Goal: Transaction & Acquisition: Download file/media

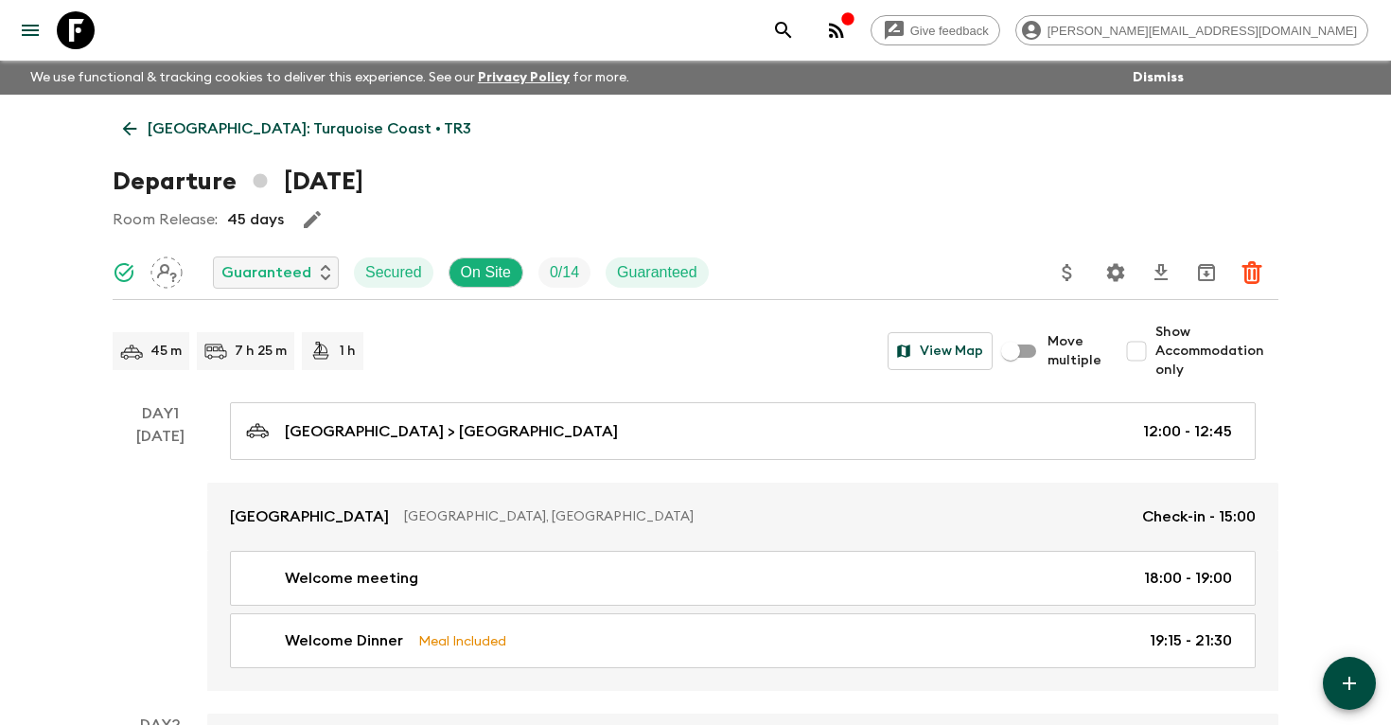
scroll to position [1774, 0]
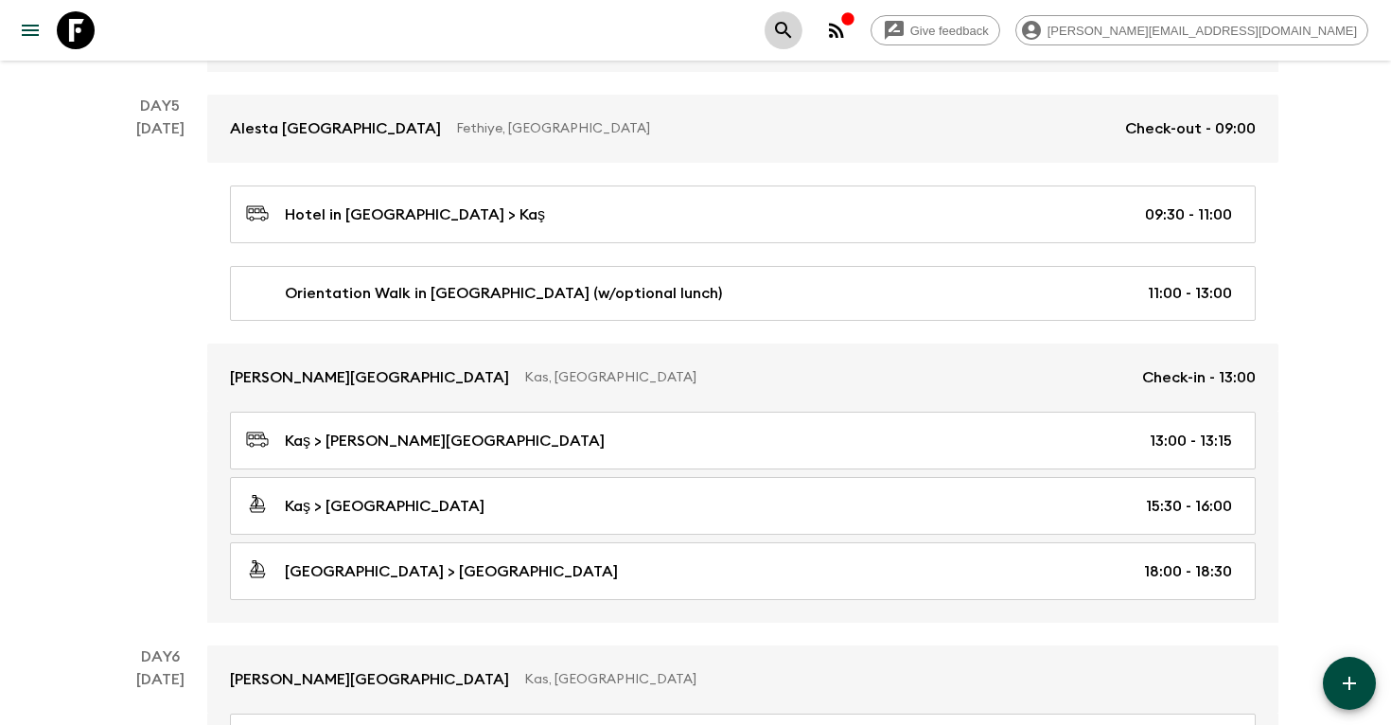
click at [795, 31] on icon "search adventures" at bounding box center [783, 30] width 23 height 23
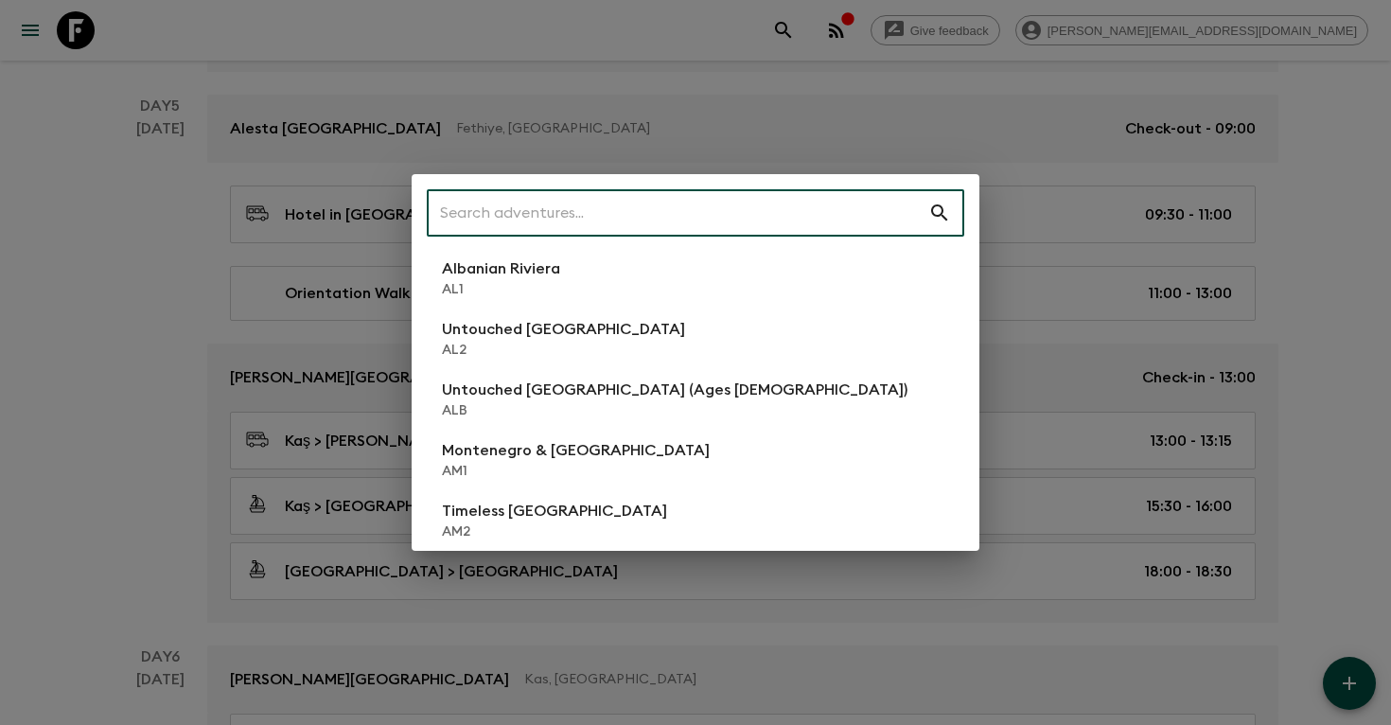
type input "h"
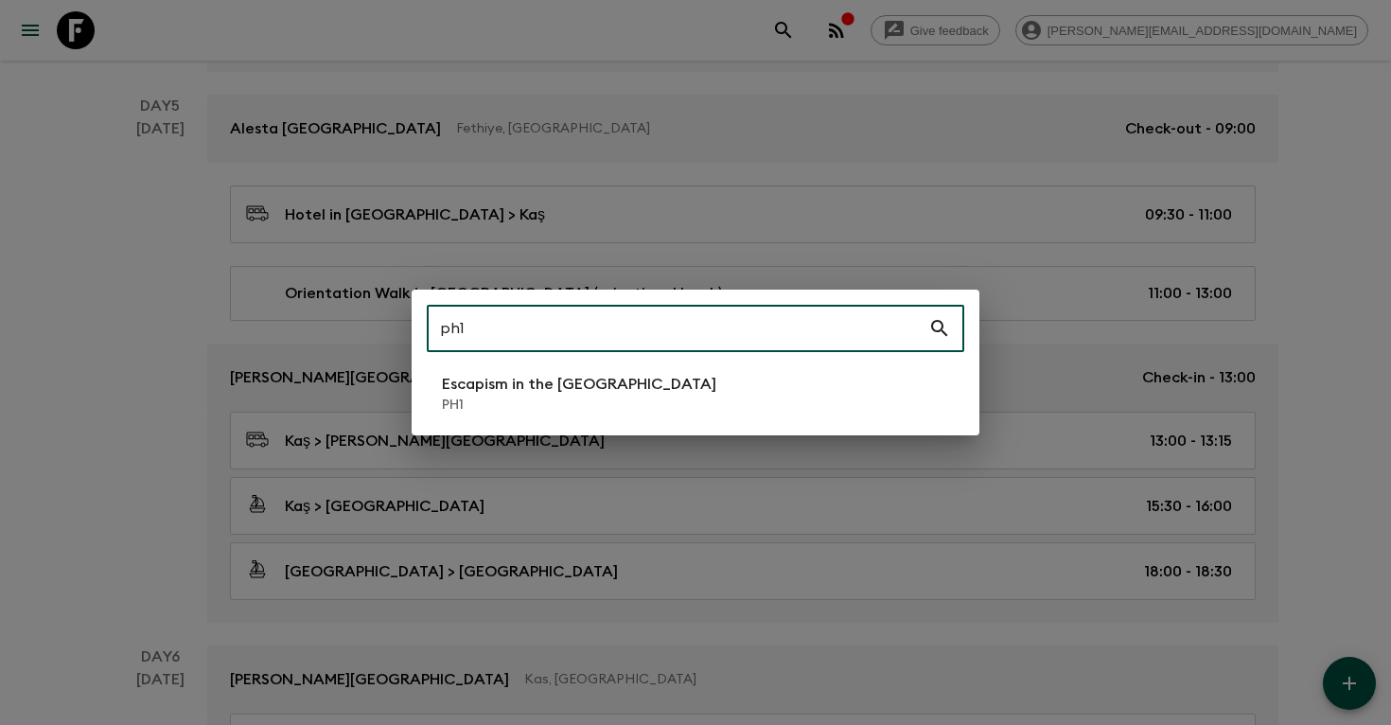
type input "ph1"
click at [535, 393] on p "Escapism in the [GEOGRAPHIC_DATA]" at bounding box center [579, 384] width 274 height 23
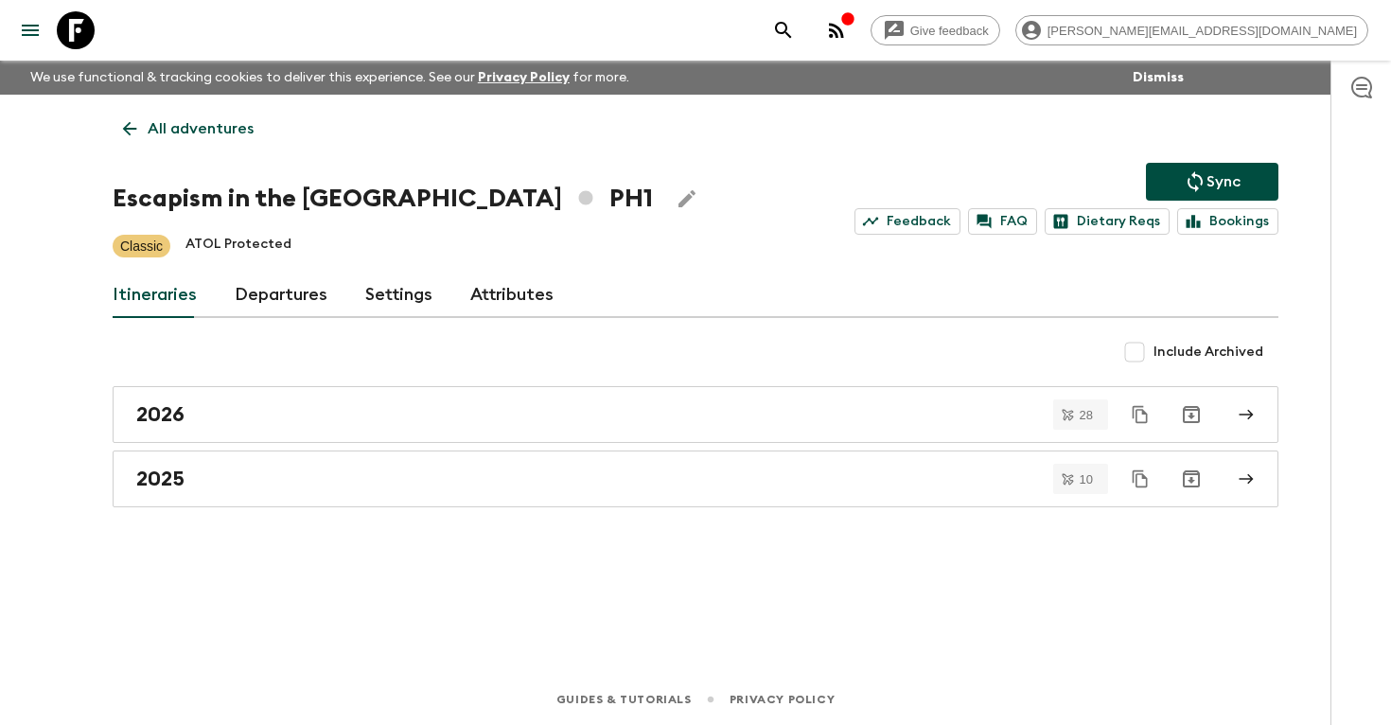
click at [272, 298] on link "Departures" at bounding box center [281, 295] width 93 height 45
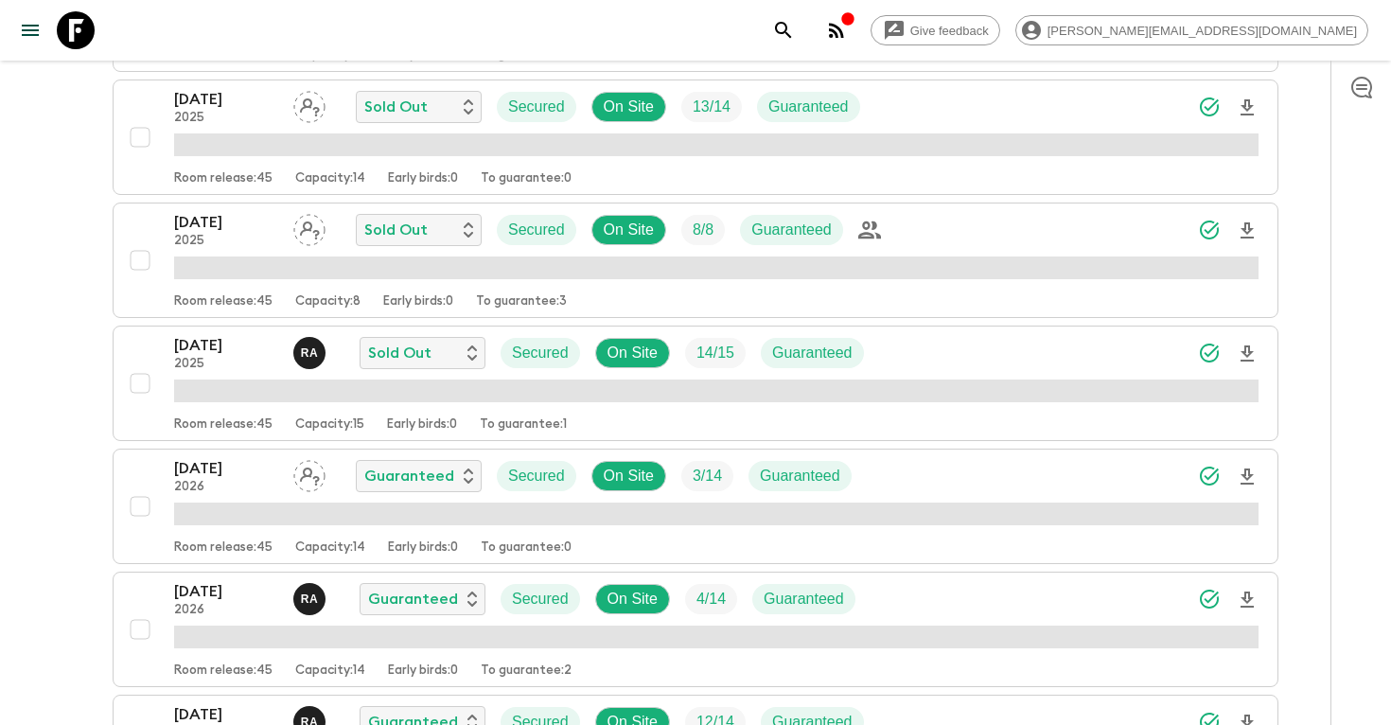
scroll to position [2591, 0]
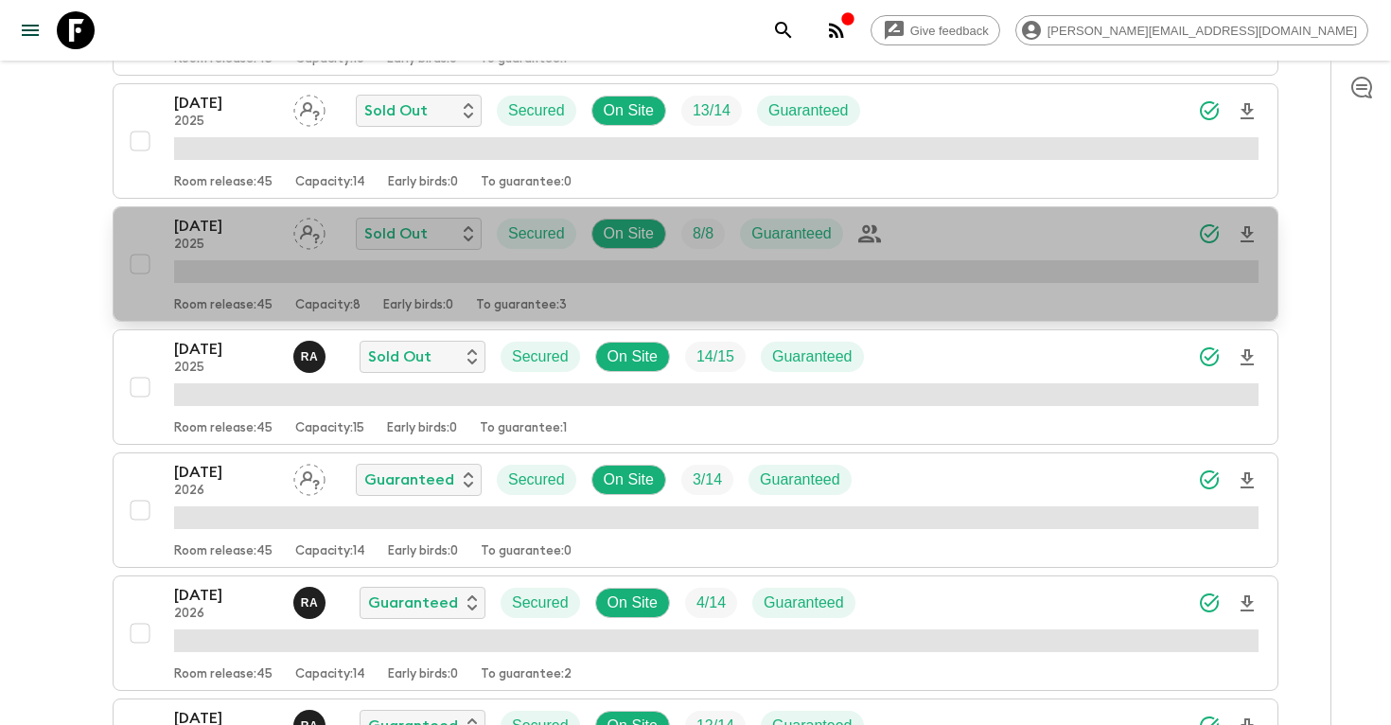
click at [224, 233] on p "[DATE]" at bounding box center [226, 226] width 104 height 23
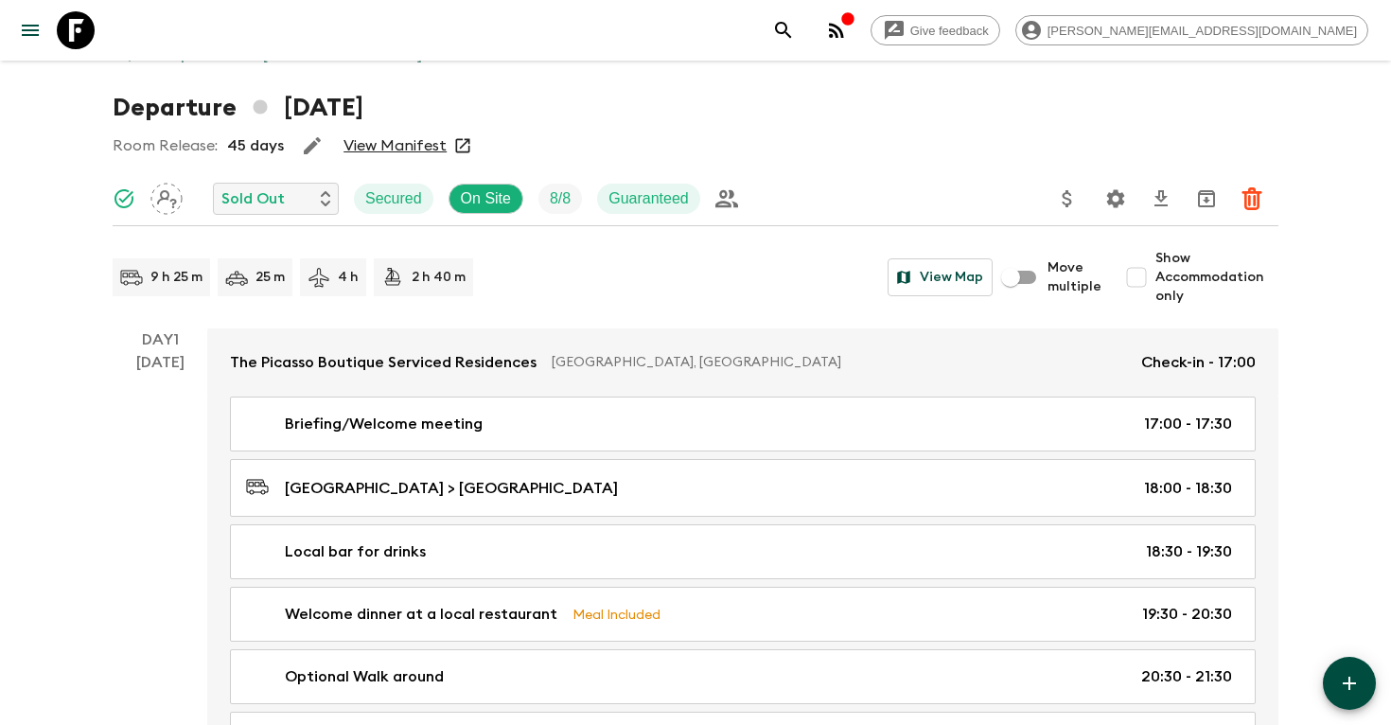
scroll to position [79, 0]
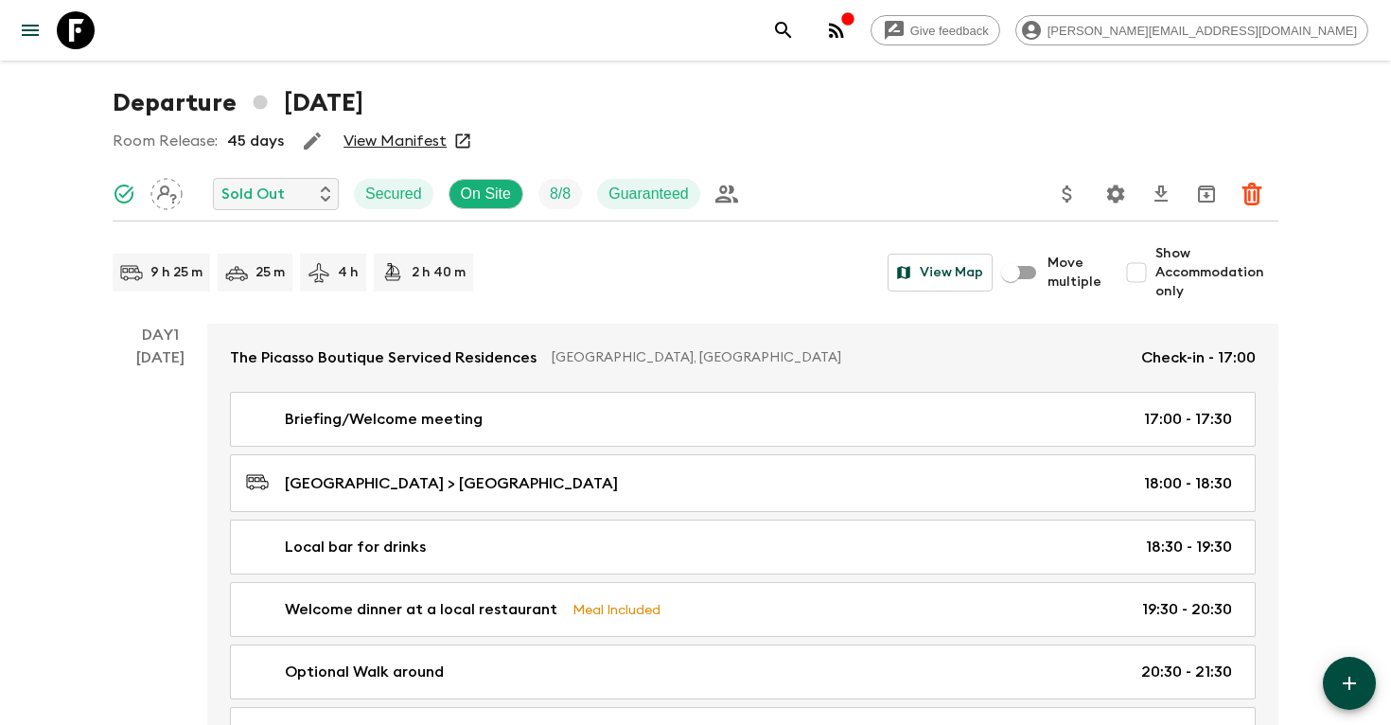
click at [795, 31] on icon "search adventures" at bounding box center [783, 30] width 23 height 23
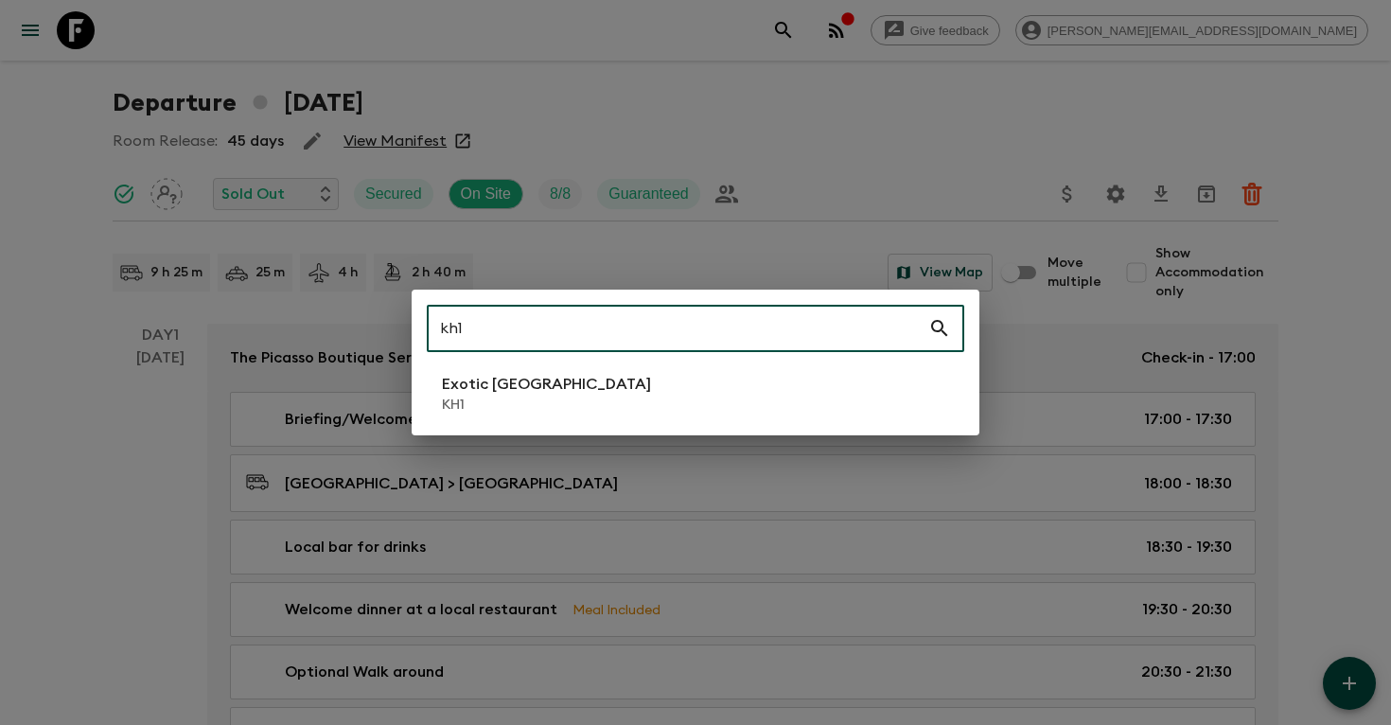
type input "kh1"
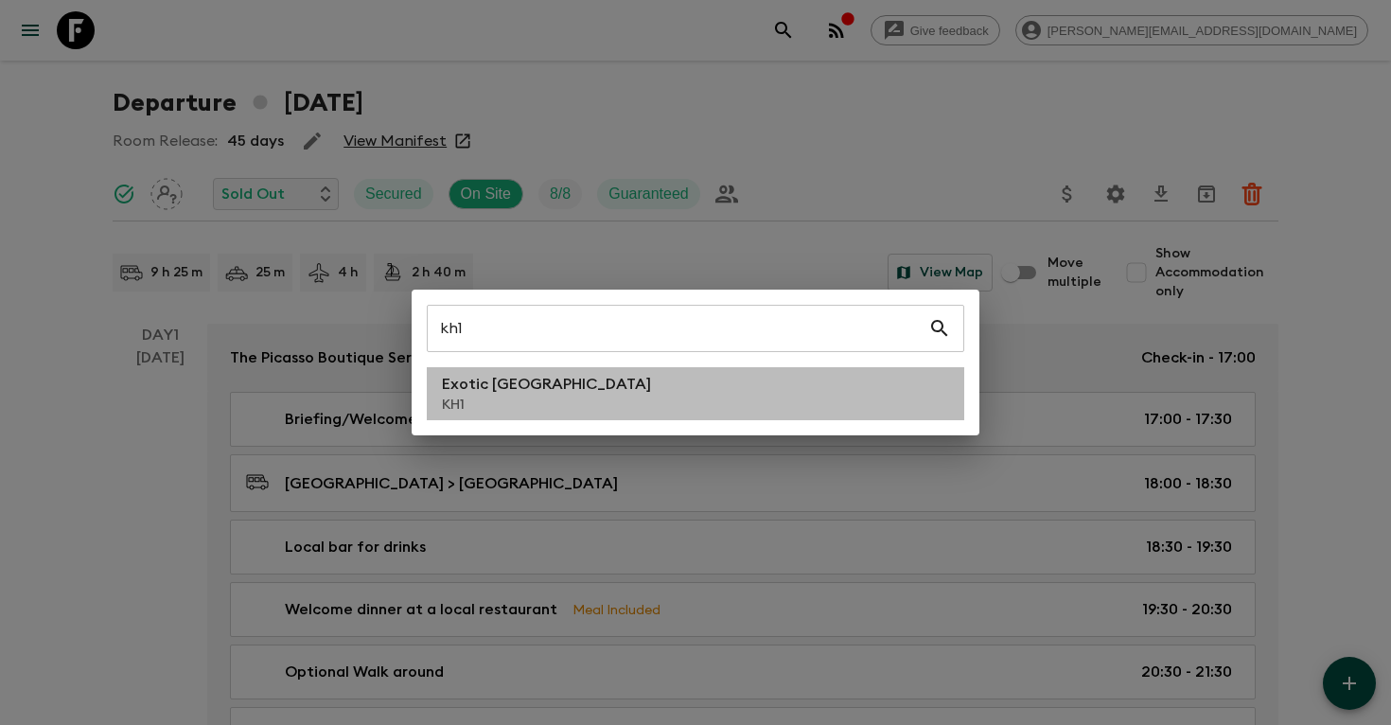
click at [541, 402] on p "KH1" at bounding box center [546, 405] width 209 height 19
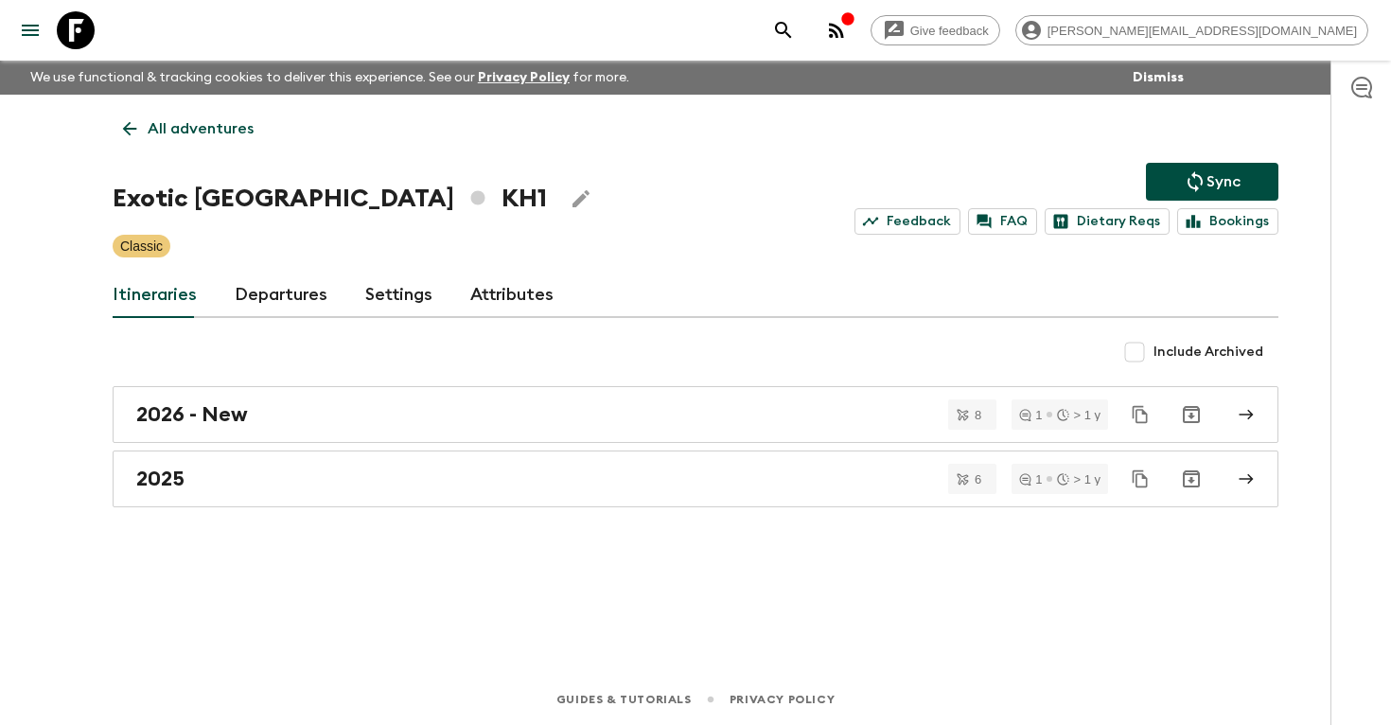
click at [284, 298] on link "Departures" at bounding box center [281, 295] width 93 height 45
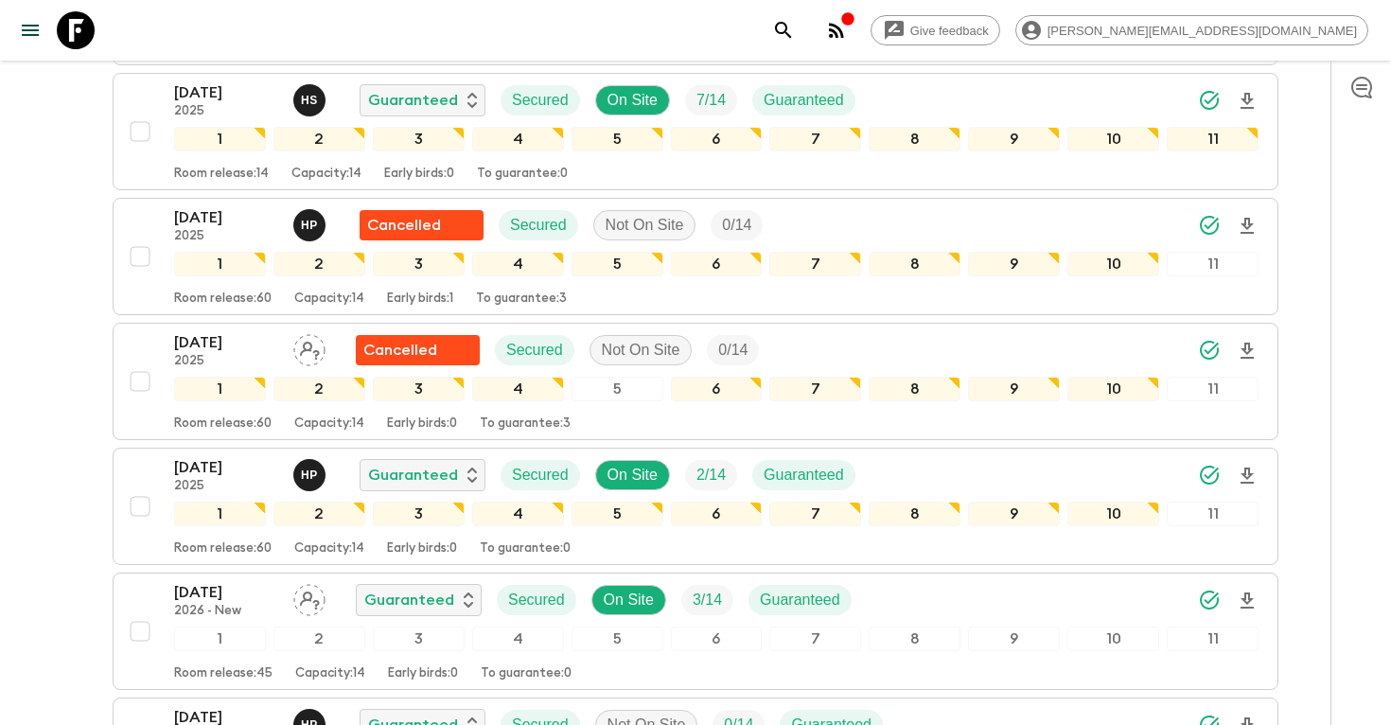
scroll to position [2107, 0]
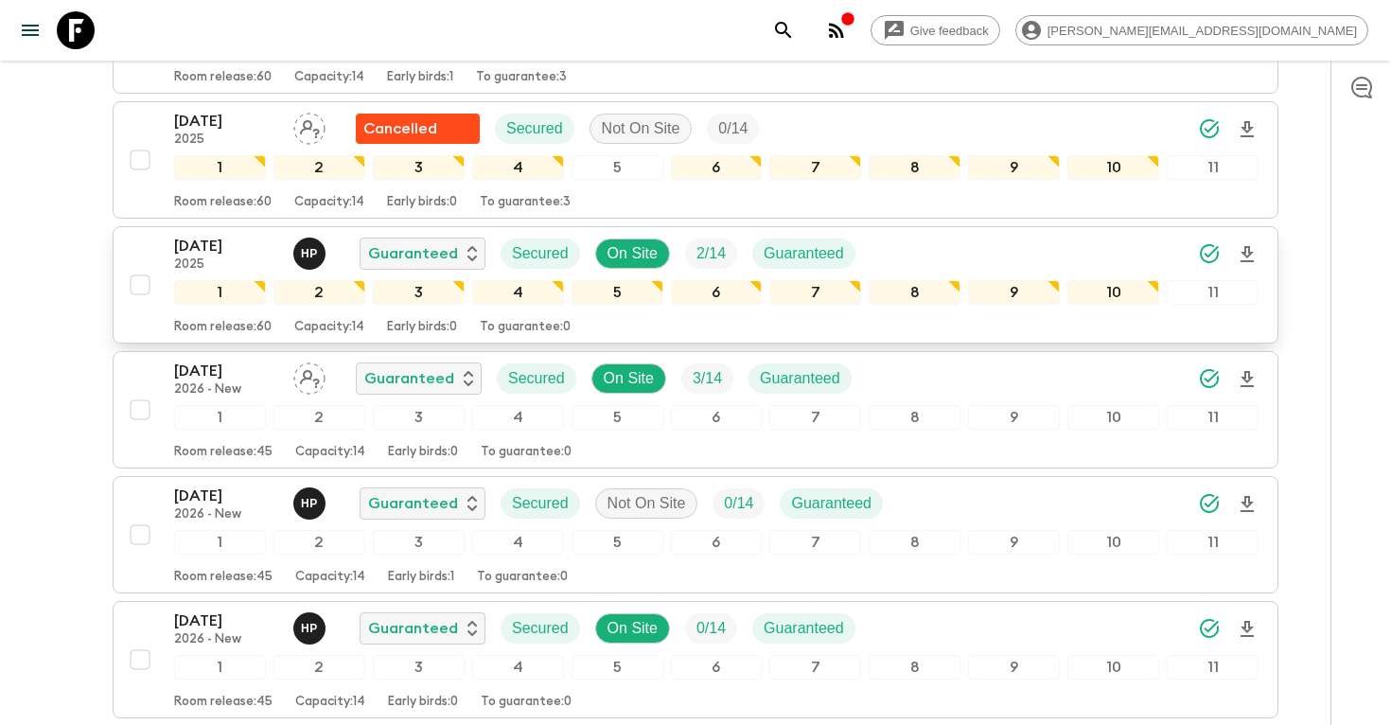
click at [202, 248] on p "[DATE]" at bounding box center [226, 246] width 104 height 23
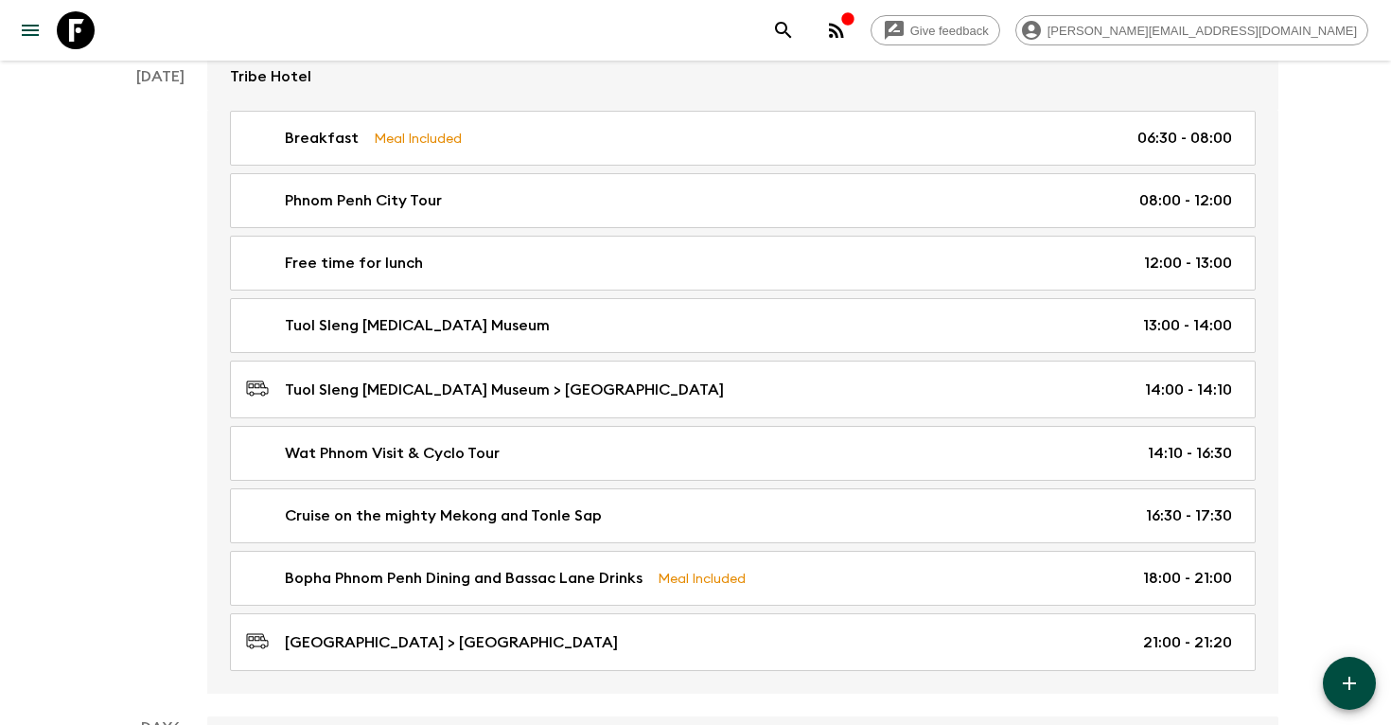
scroll to position [2605, 0]
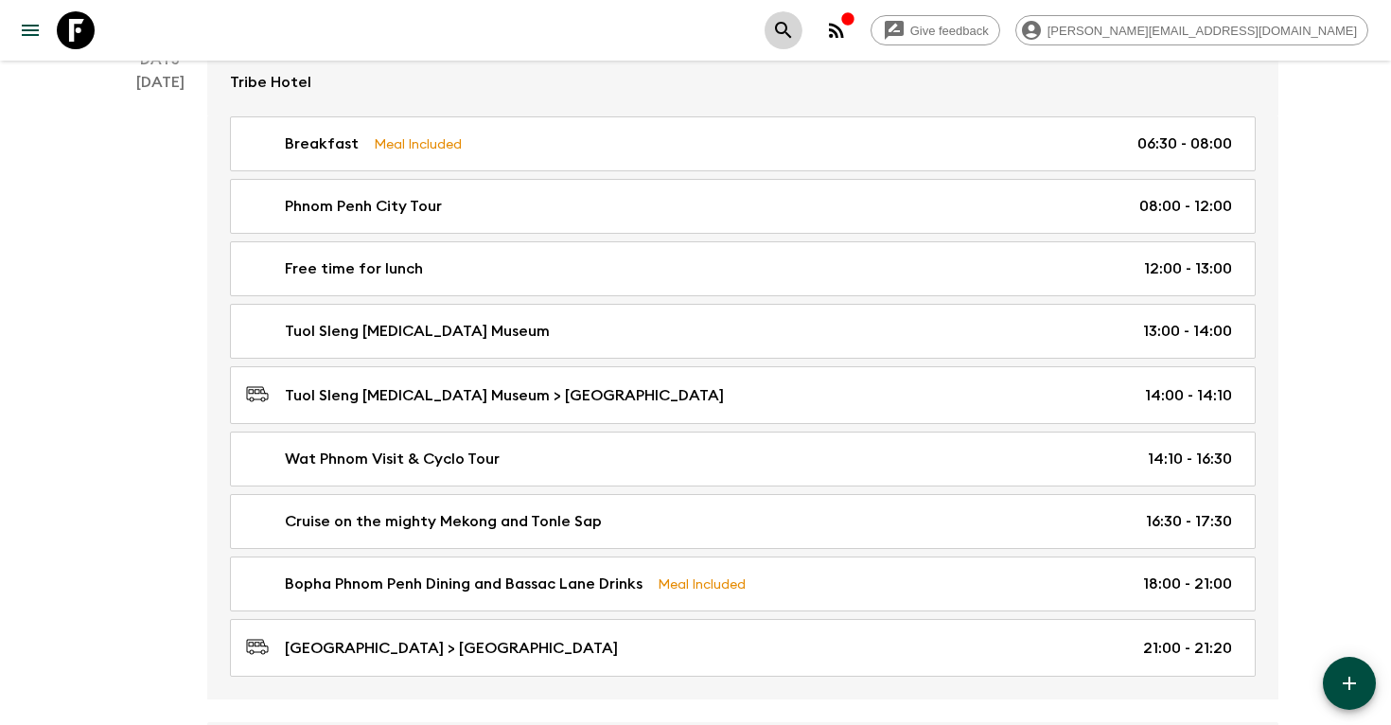
click at [795, 32] on icon "search adventures" at bounding box center [783, 30] width 23 height 23
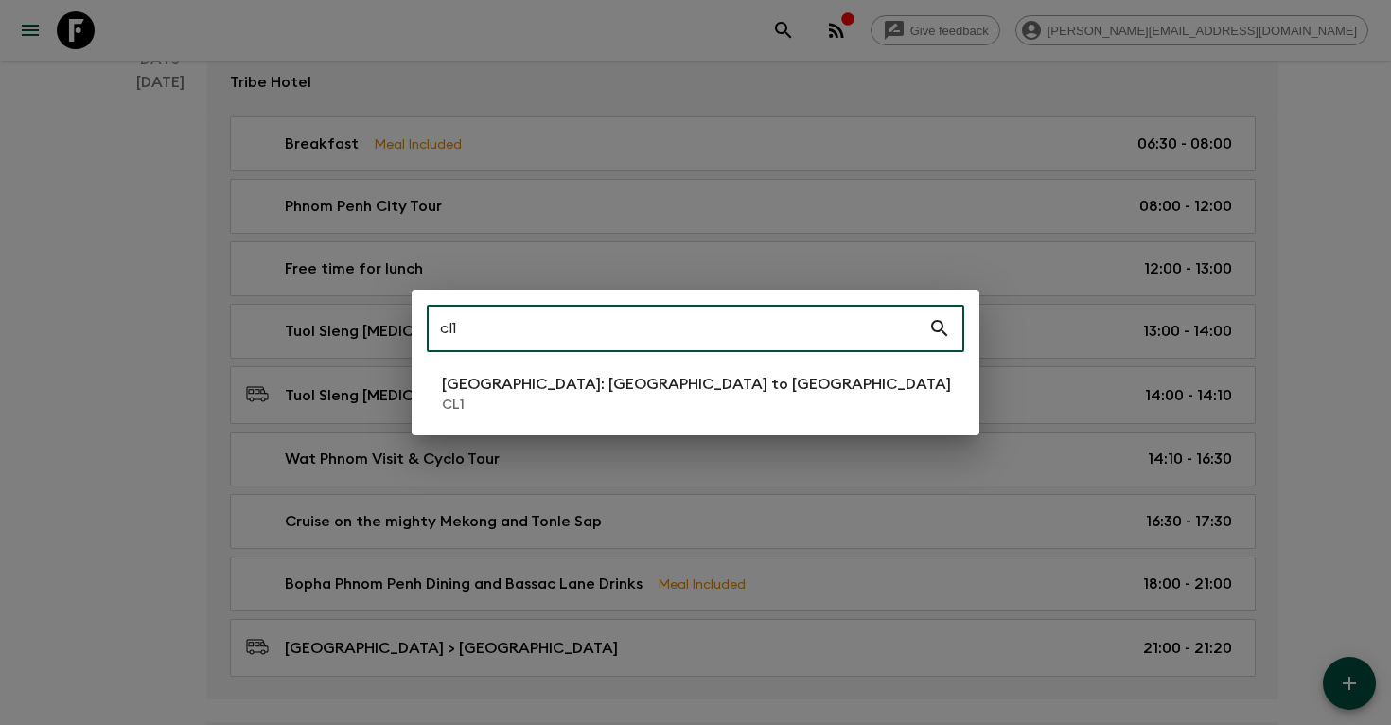
type input "cl1"
click at [543, 385] on p "[GEOGRAPHIC_DATA]: [GEOGRAPHIC_DATA] to [GEOGRAPHIC_DATA]" at bounding box center [696, 384] width 509 height 23
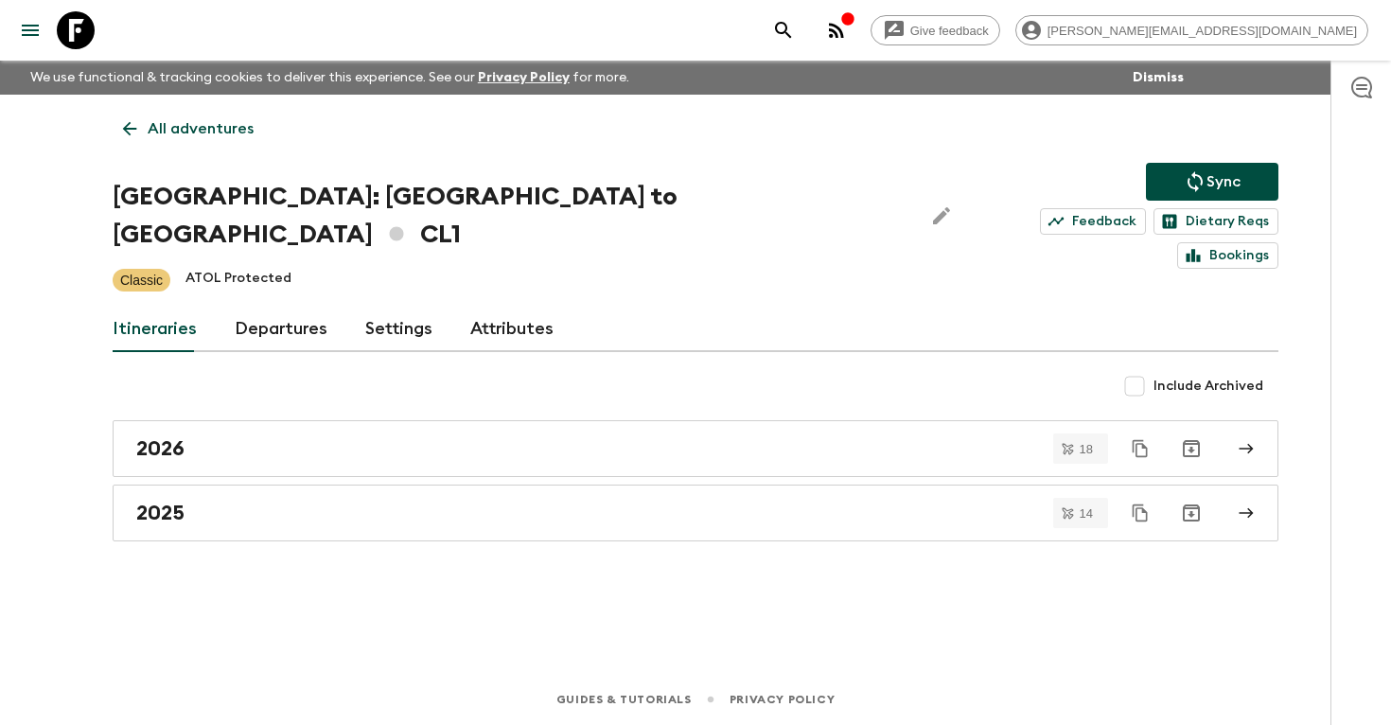
click at [254, 307] on link "Departures" at bounding box center [281, 329] width 93 height 45
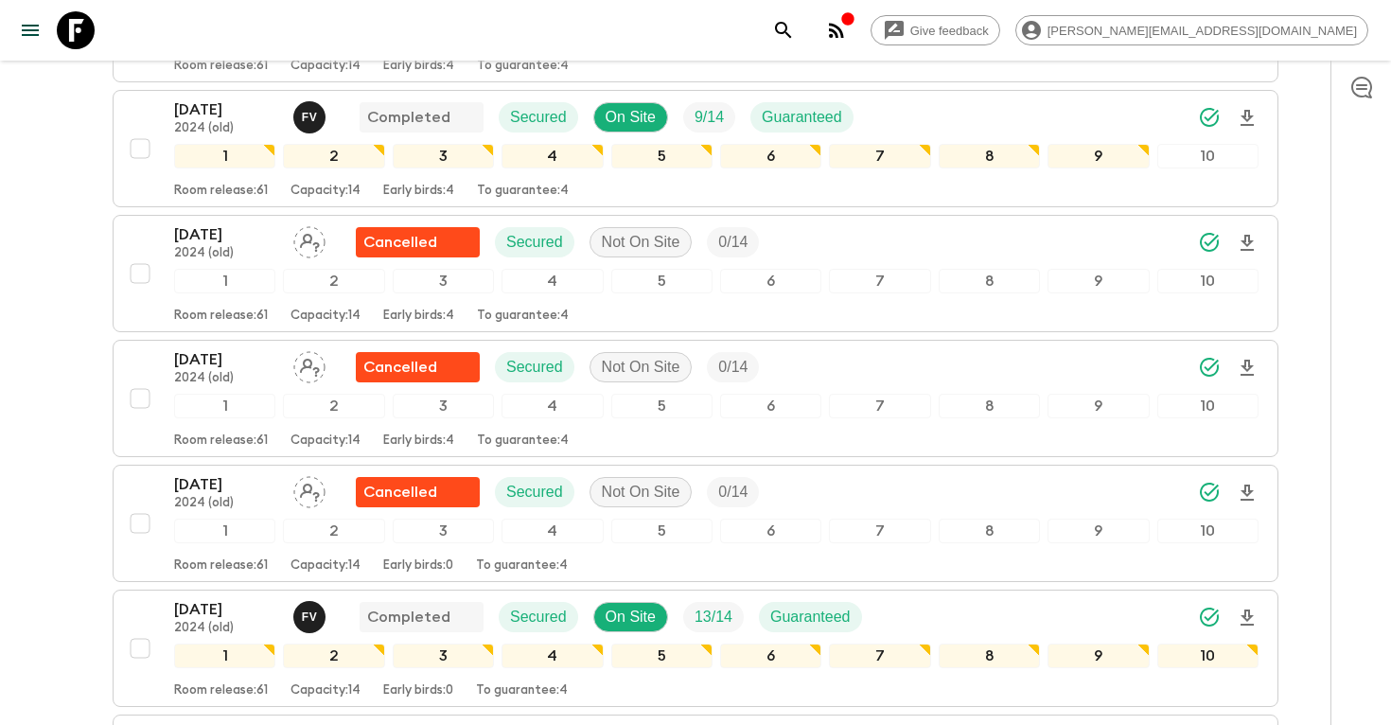
scroll to position [2070, 0]
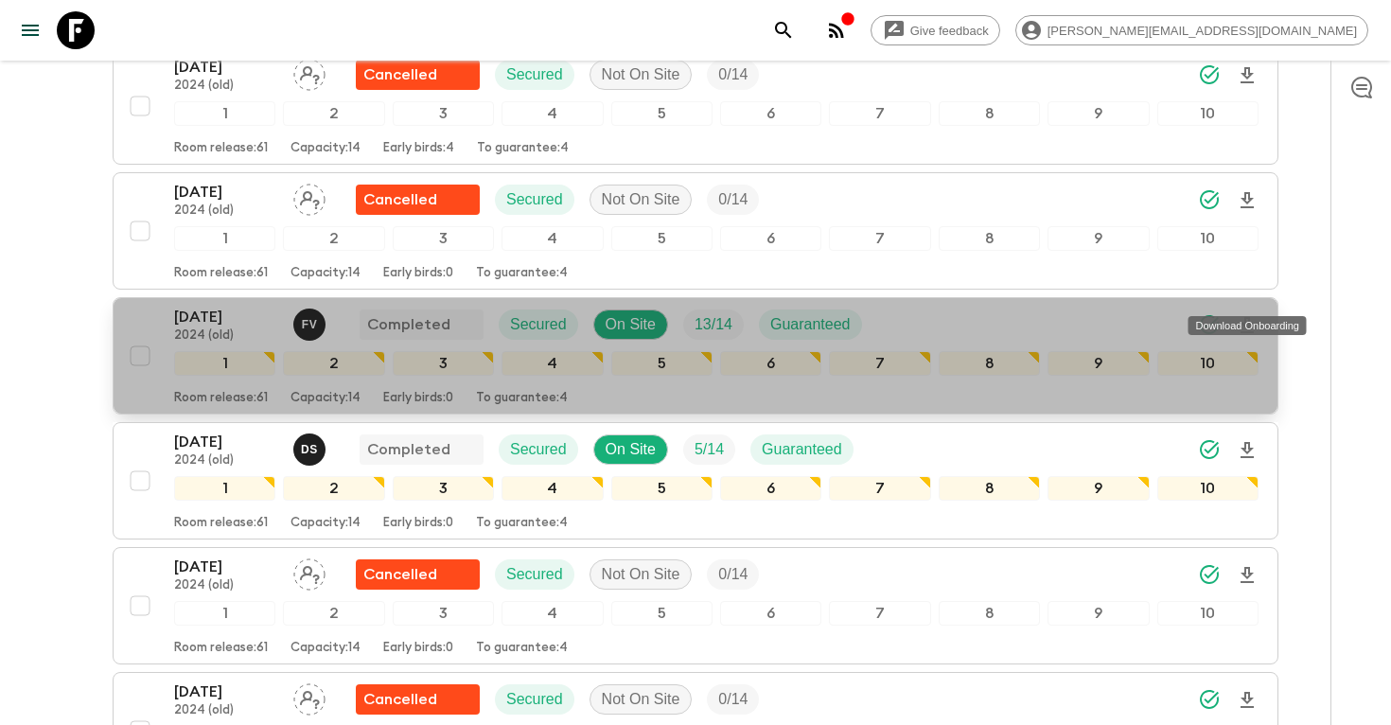
click at [1251, 314] on icon "Download Onboarding" at bounding box center [1247, 325] width 23 height 23
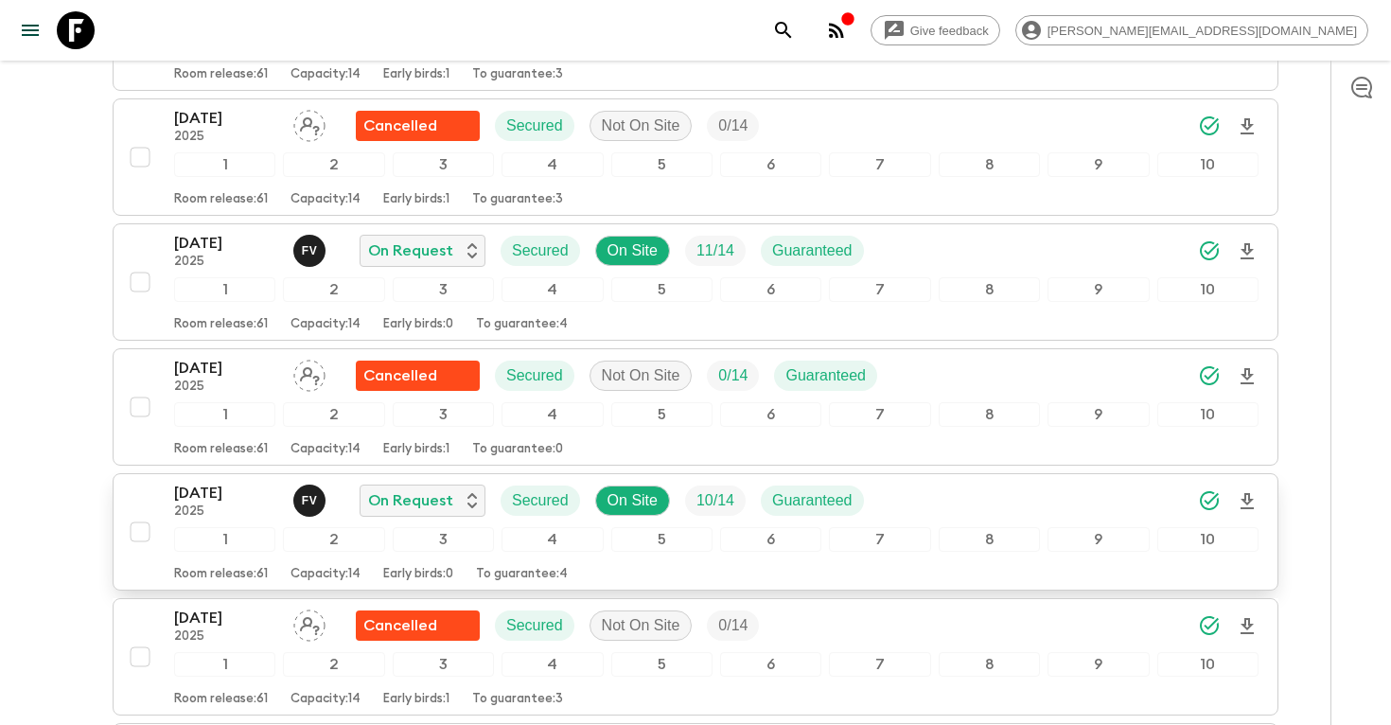
scroll to position [4143, 0]
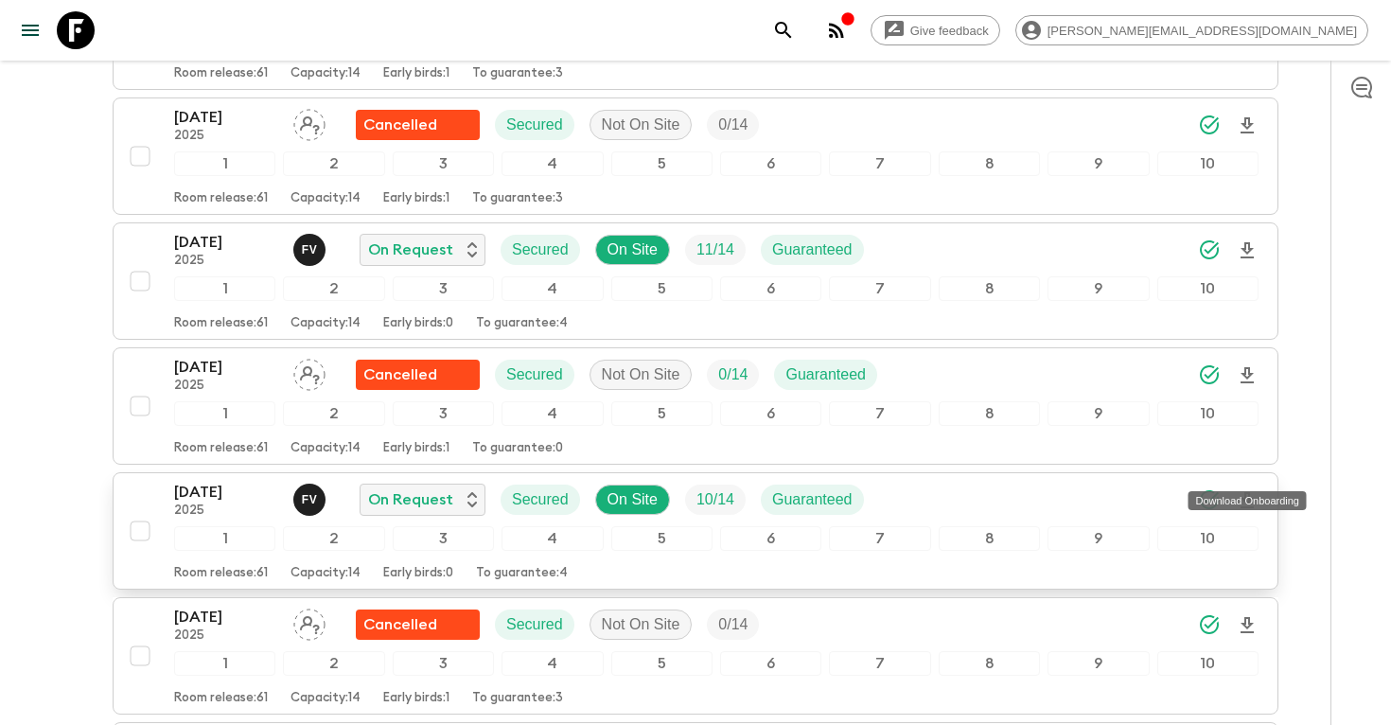
click at [1246, 489] on icon "Download Onboarding" at bounding box center [1247, 500] width 23 height 23
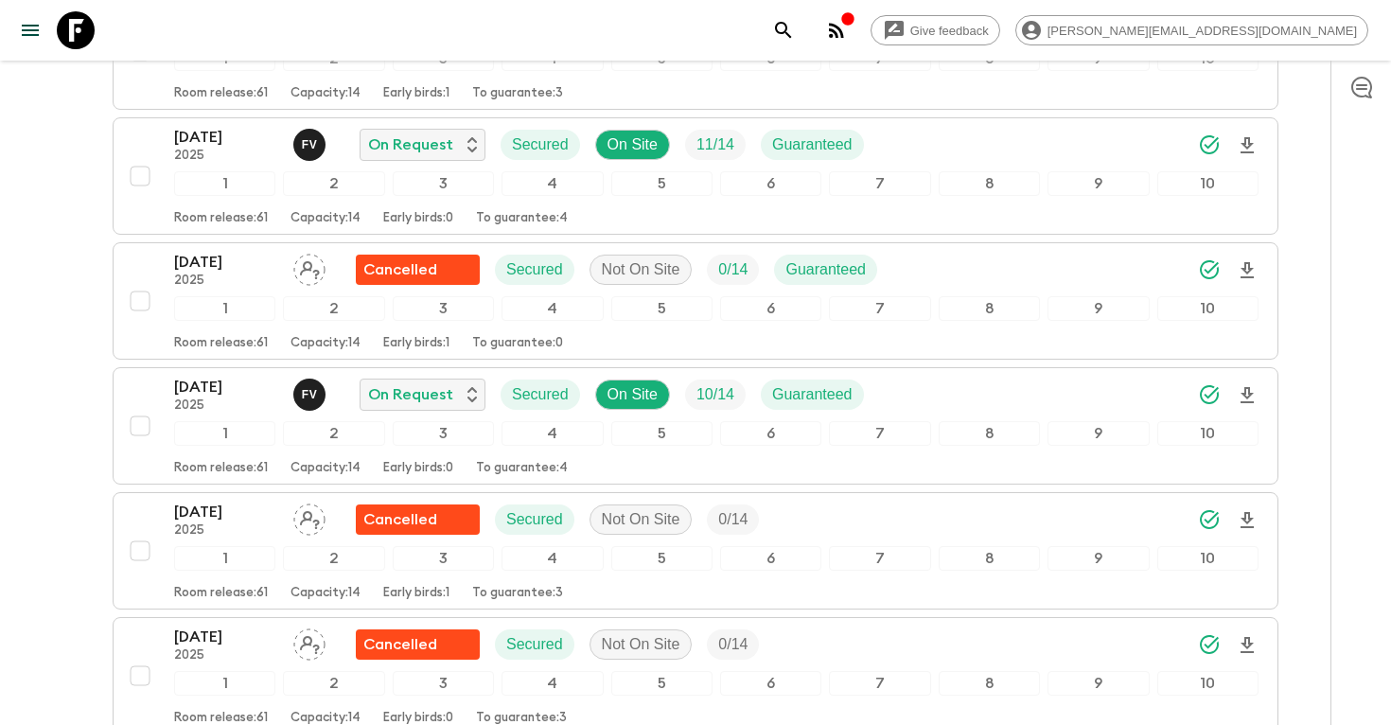
scroll to position [4323, 0]
